Goal: Entertainment & Leisure: Consume media (video, audio)

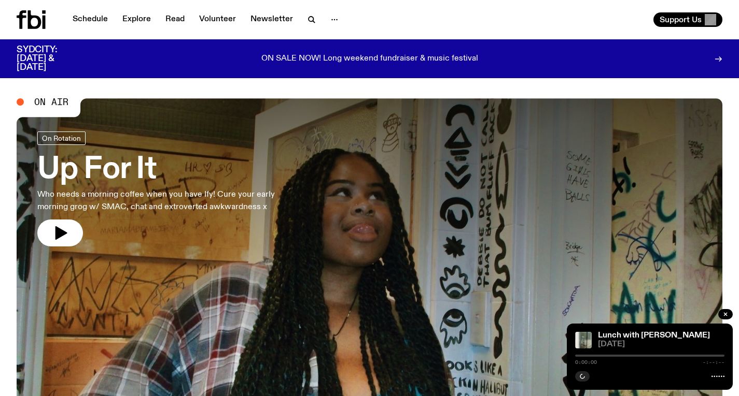
click at [137, 158] on h3 "Up For It" at bounding box center [169, 169] width 265 height 29
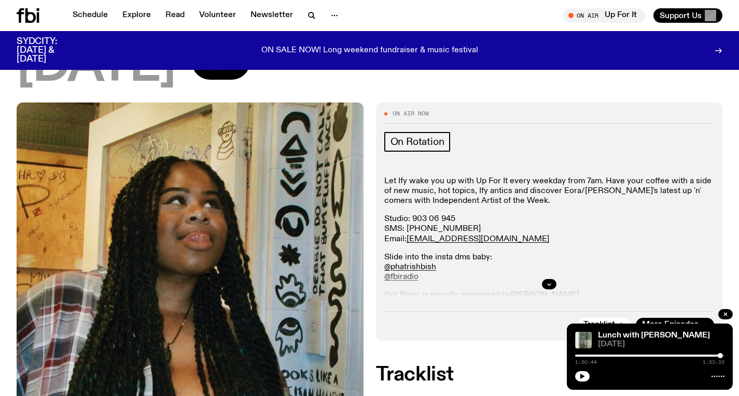
scroll to position [86, 0]
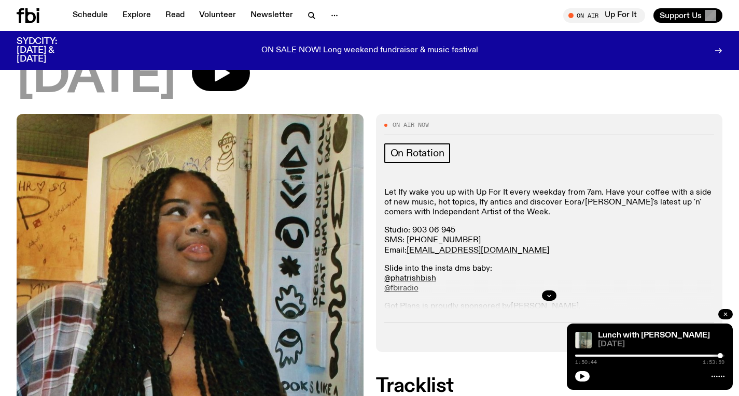
click at [725, 313] on icon "button" at bounding box center [725, 314] width 6 height 6
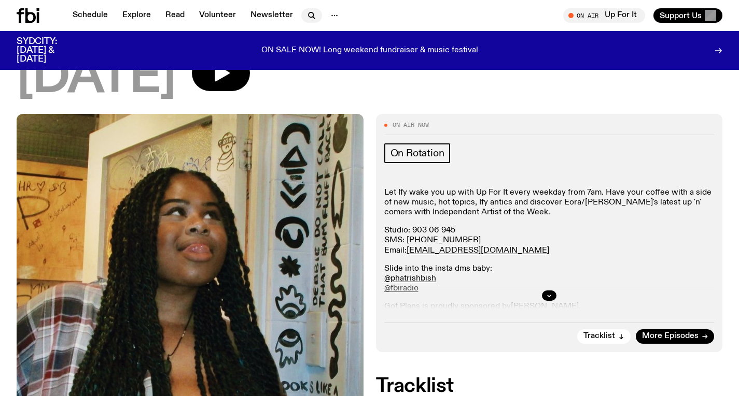
click at [313, 11] on icon "button" at bounding box center [311, 15] width 12 height 12
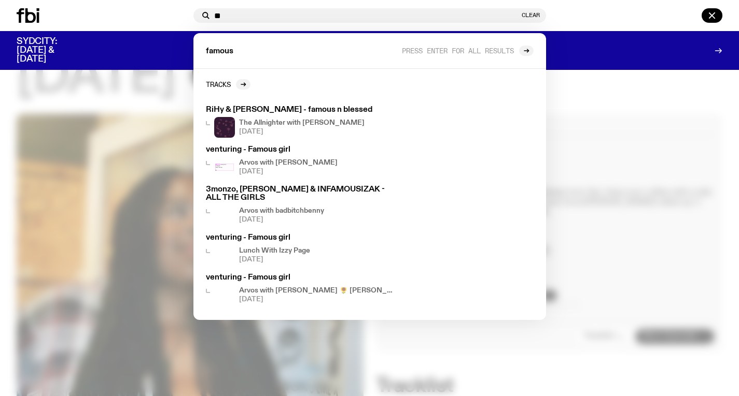
type input "*"
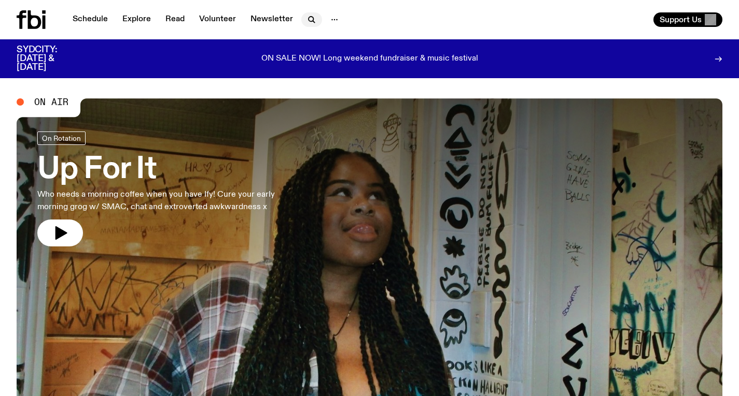
click at [305, 22] on icon "button" at bounding box center [311, 19] width 12 height 12
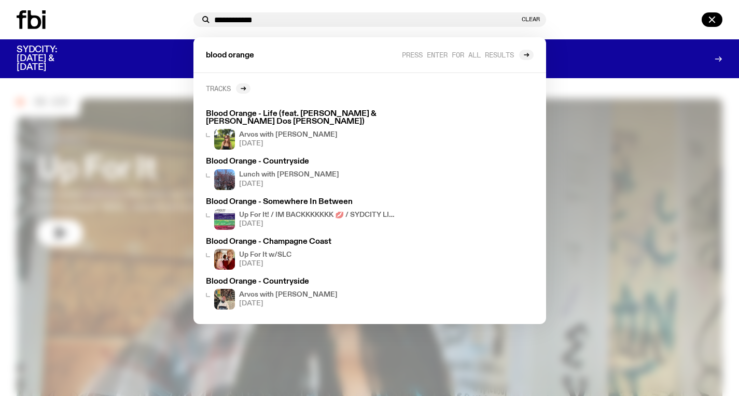
type input "**********"
click at [230, 90] on h2 "Tracks" at bounding box center [218, 88] width 25 height 8
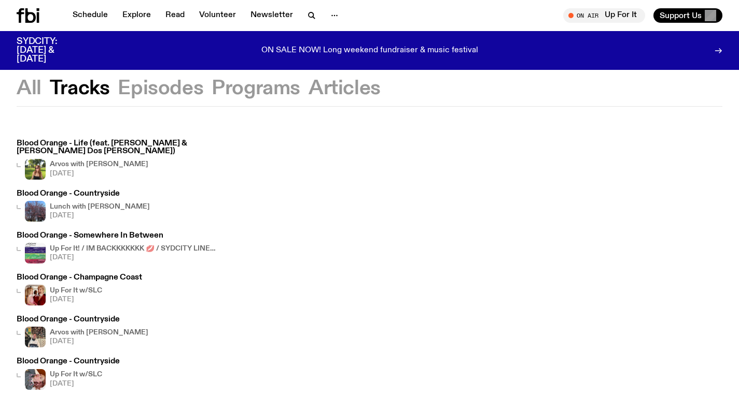
scroll to position [11, 0]
click at [30, 12] on icon at bounding box center [30, 15] width 10 height 15
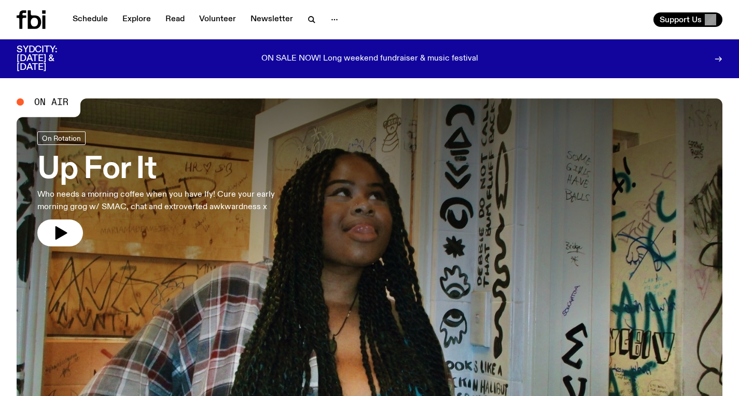
click at [189, 177] on h3 "Up For It" at bounding box center [169, 169] width 265 height 29
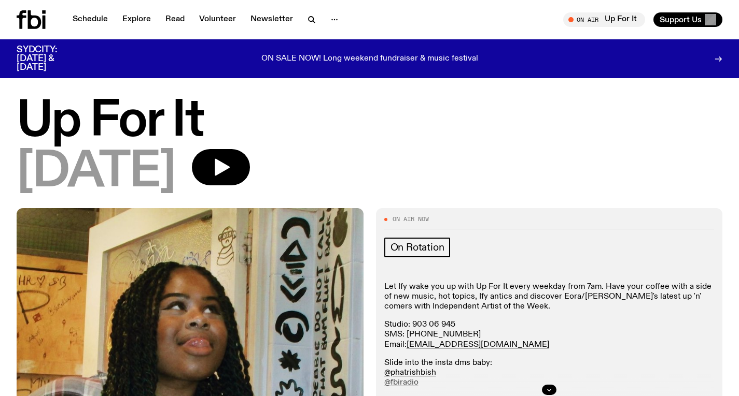
click at [35, 28] on icon at bounding box center [34, 19] width 13 height 19
